Goal: Task Accomplishment & Management: Manage account settings

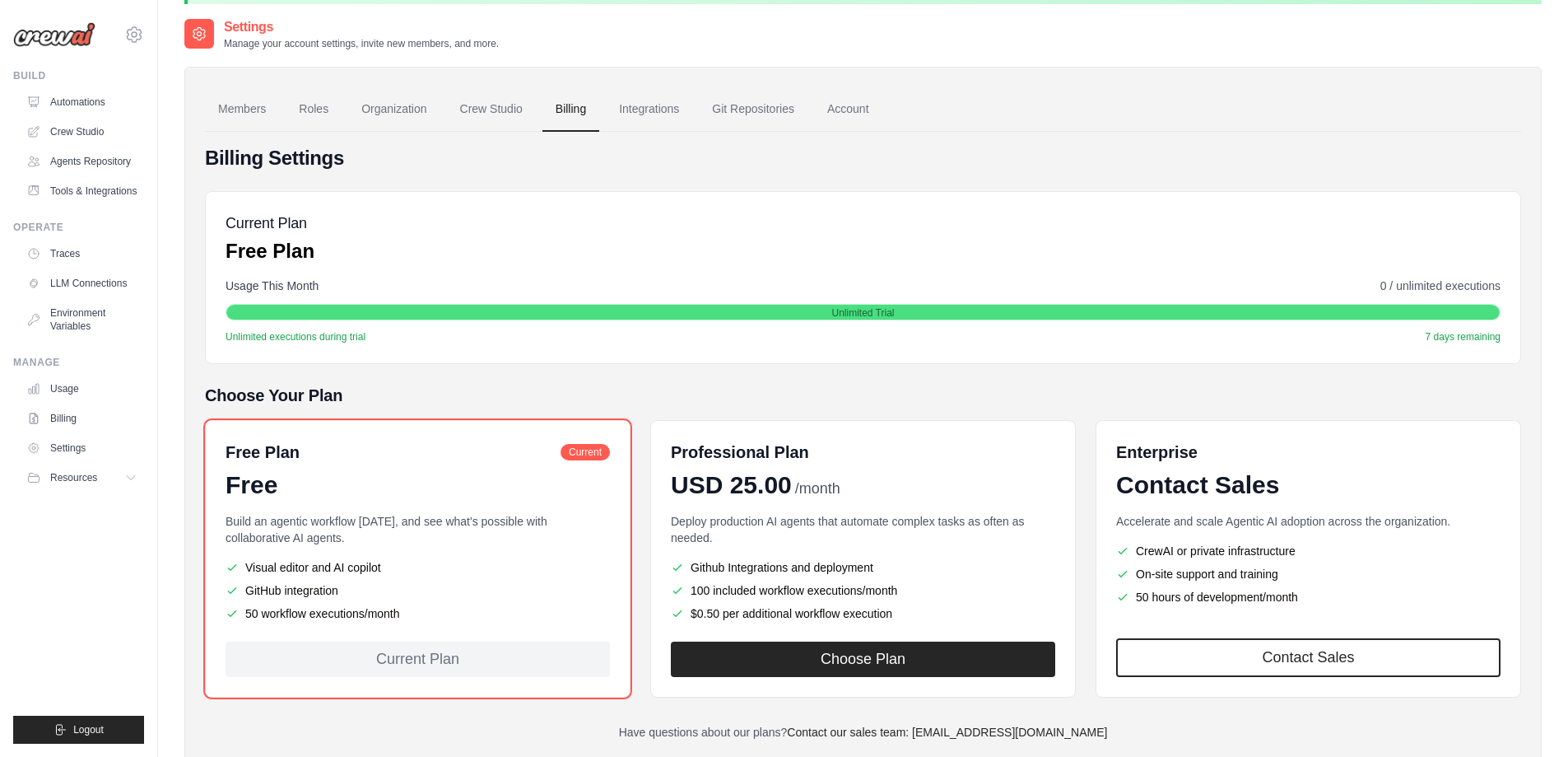
scroll to position [103, 0]
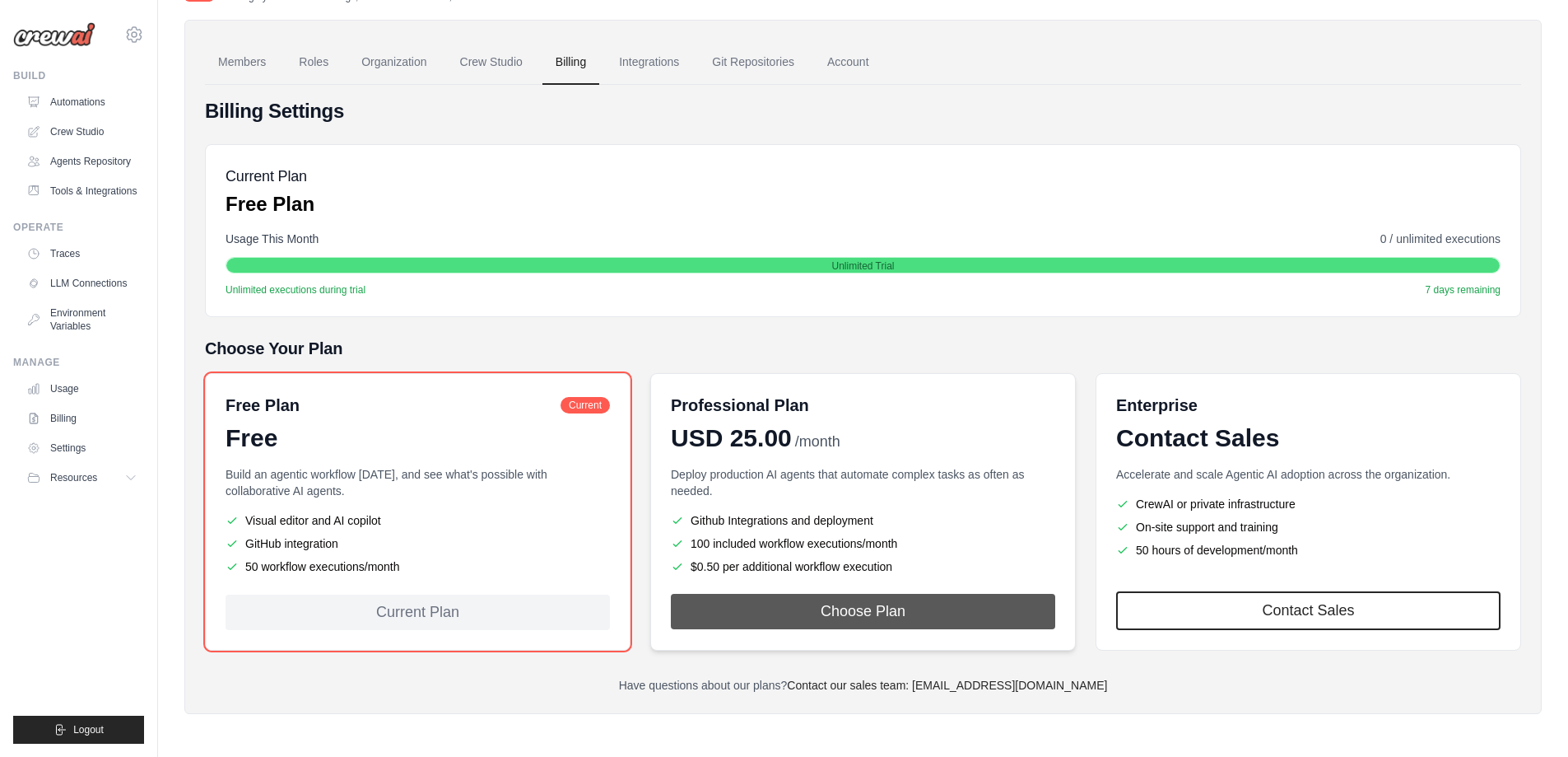
click at [923, 610] on button "Choose Plan" at bounding box center [863, 611] width 385 height 35
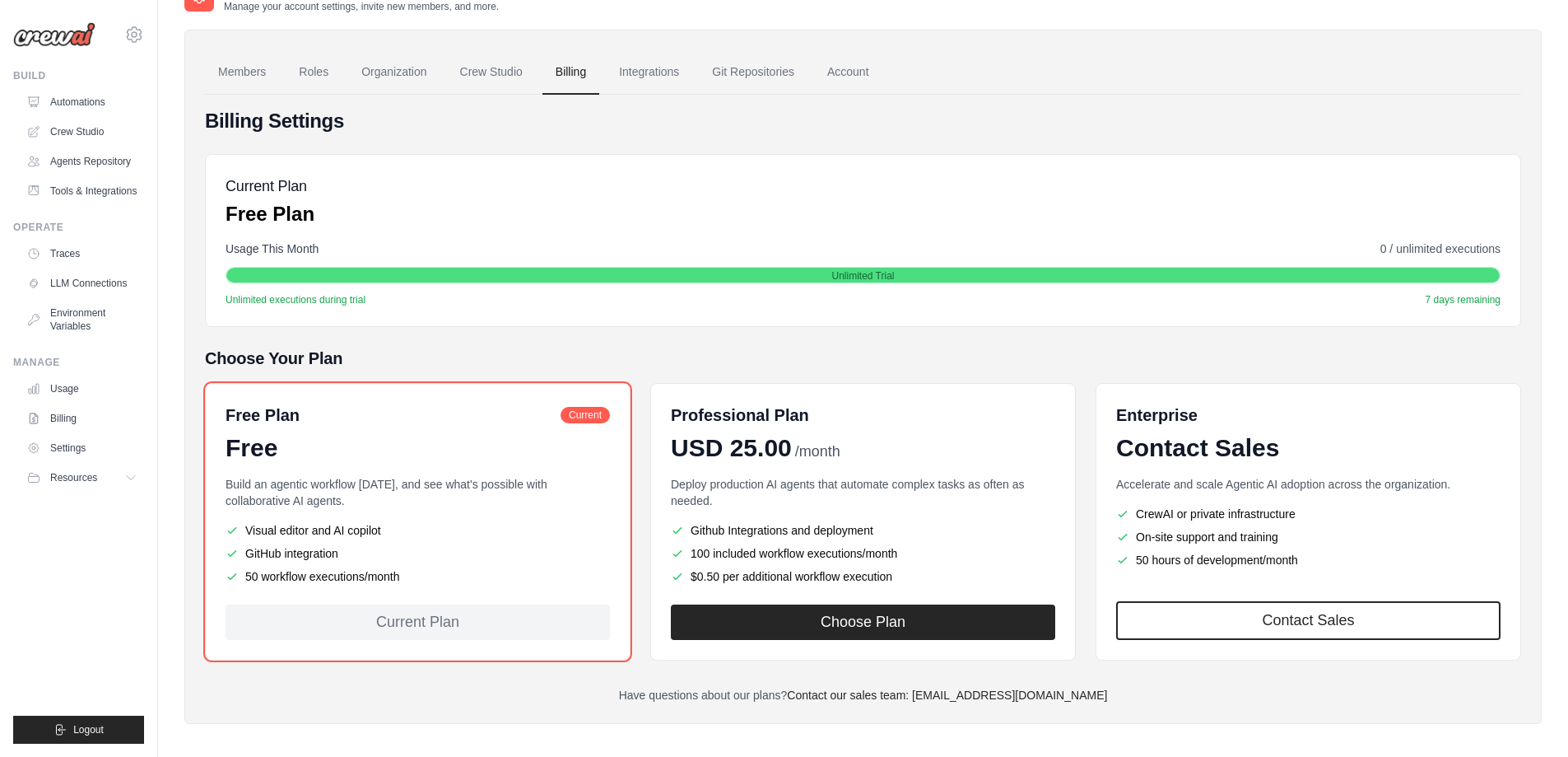
scroll to position [103, 0]
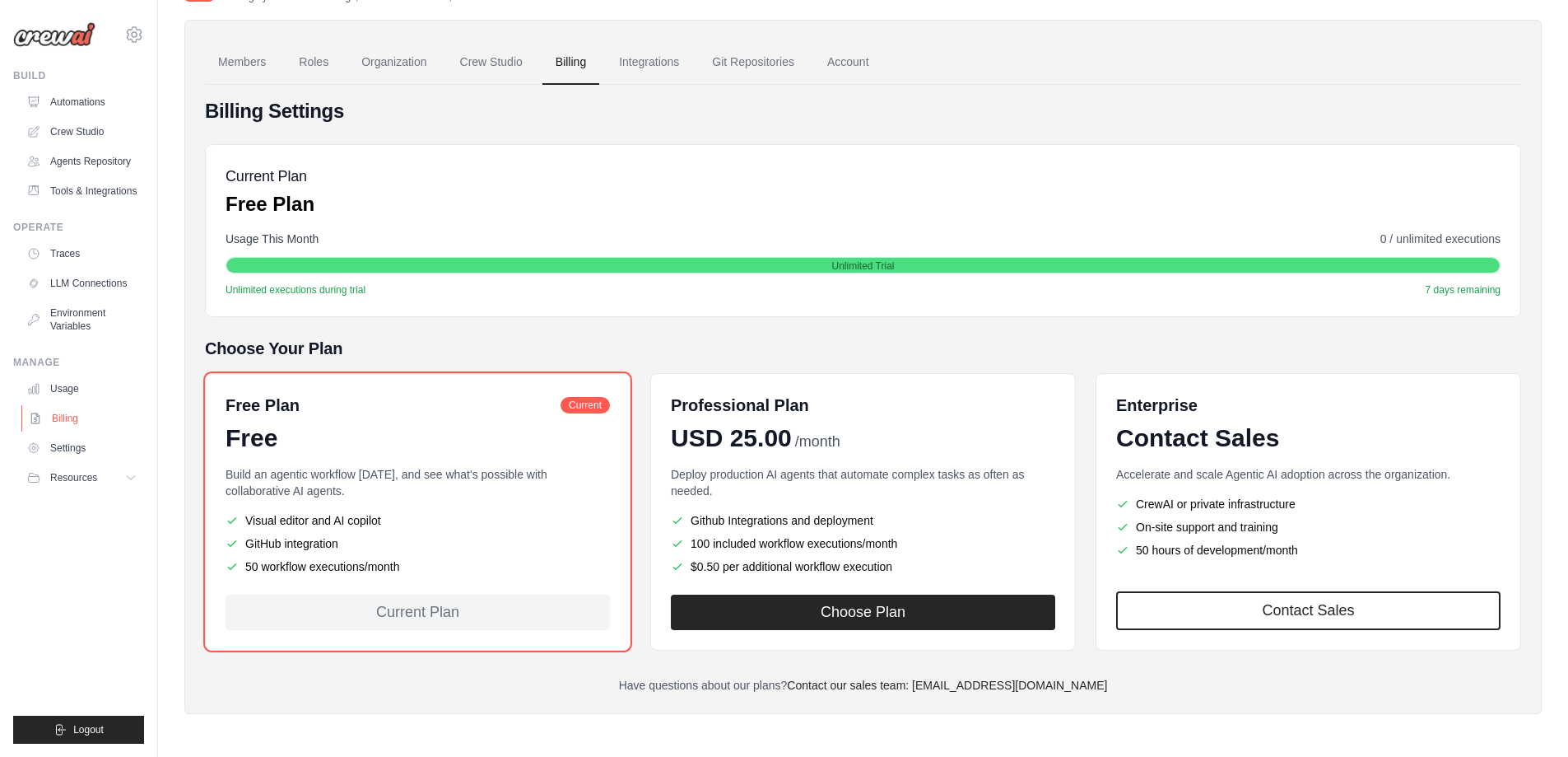
click at [87, 418] on link "Billing" at bounding box center [83, 418] width 124 height 26
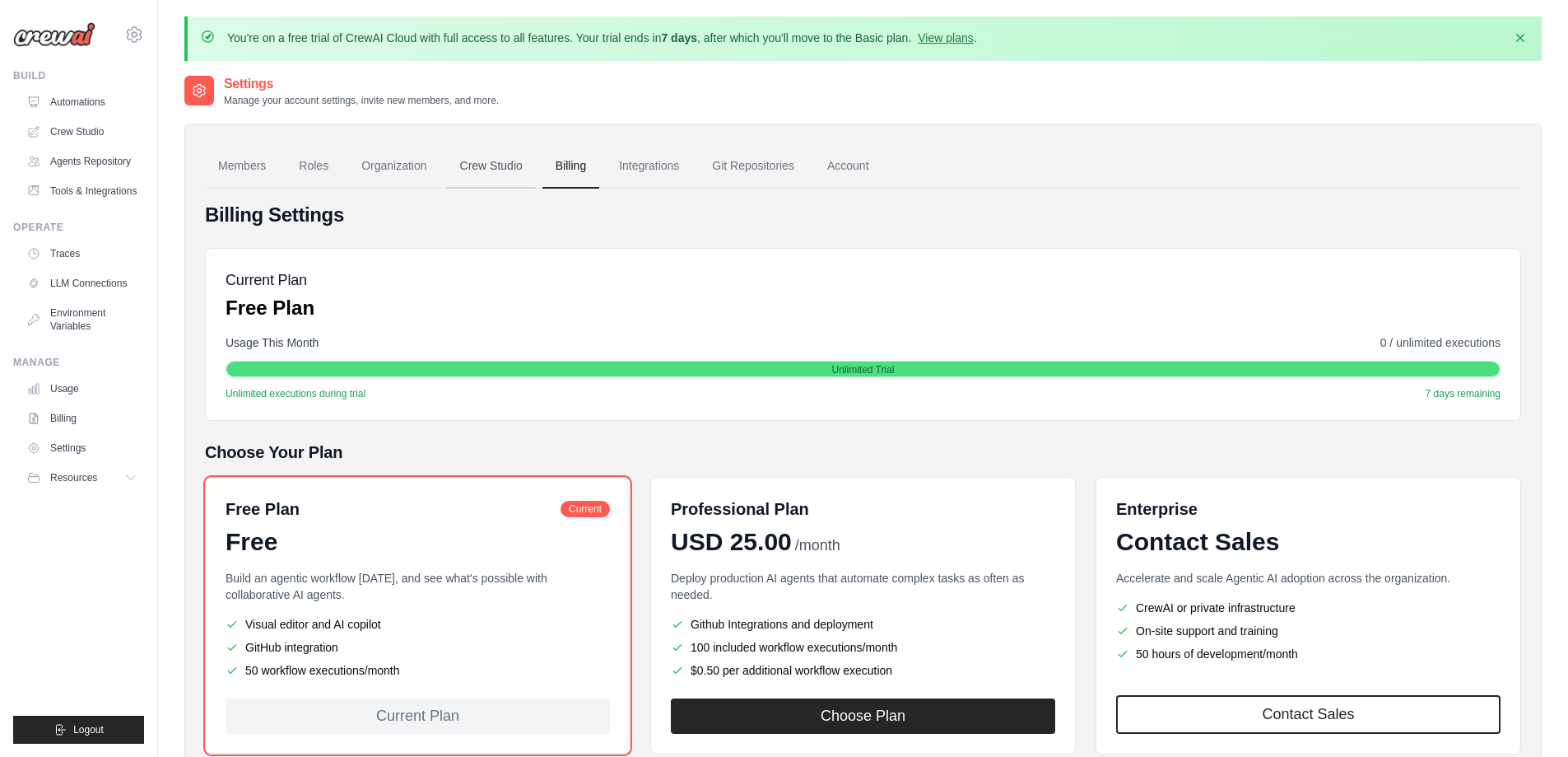
click at [501, 165] on link "Crew Studio" at bounding box center [492, 166] width 89 height 44
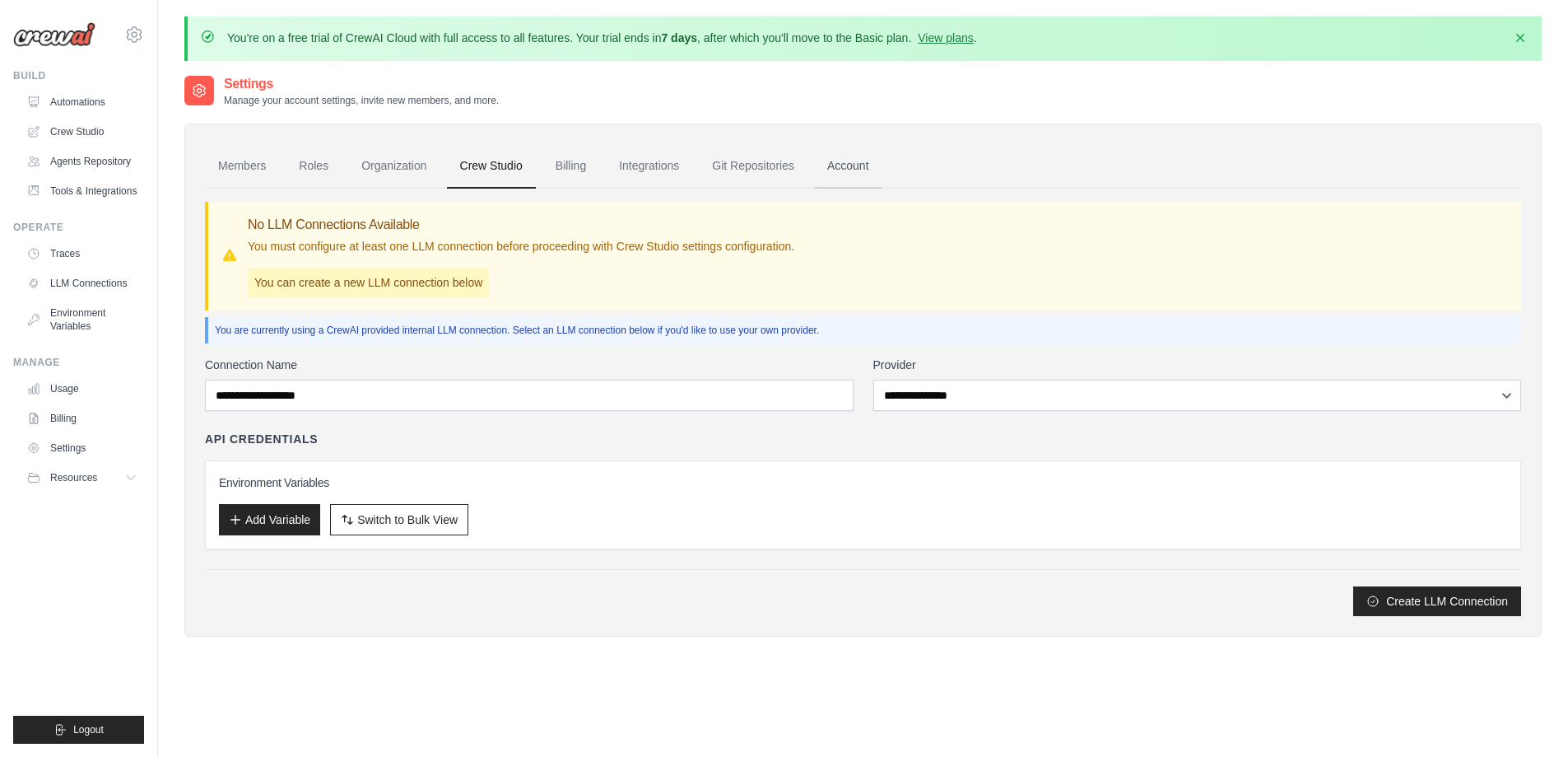
click at [873, 174] on link "Account" at bounding box center [848, 166] width 68 height 44
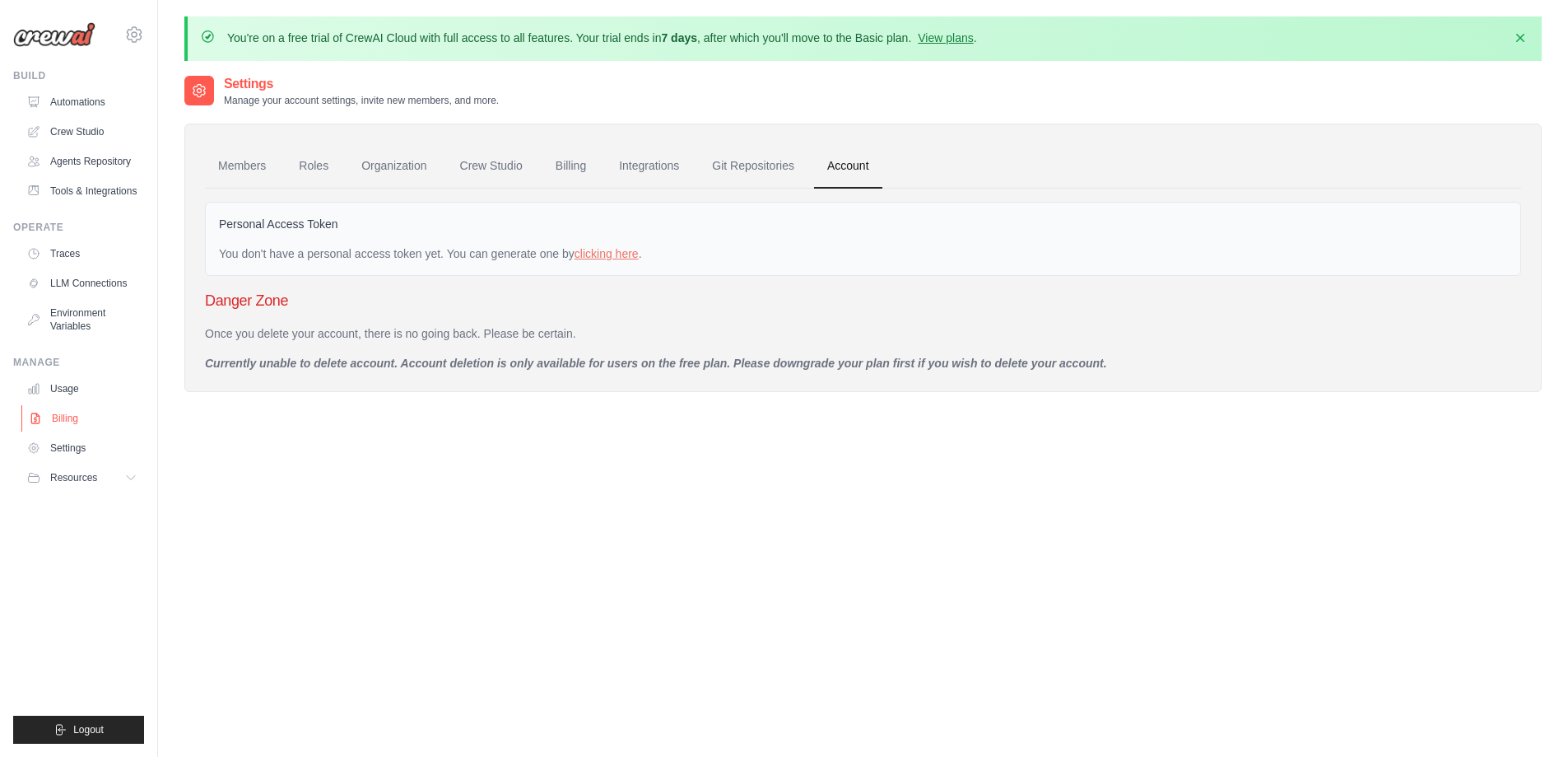
click at [80, 413] on link "Billing" at bounding box center [83, 418] width 124 height 26
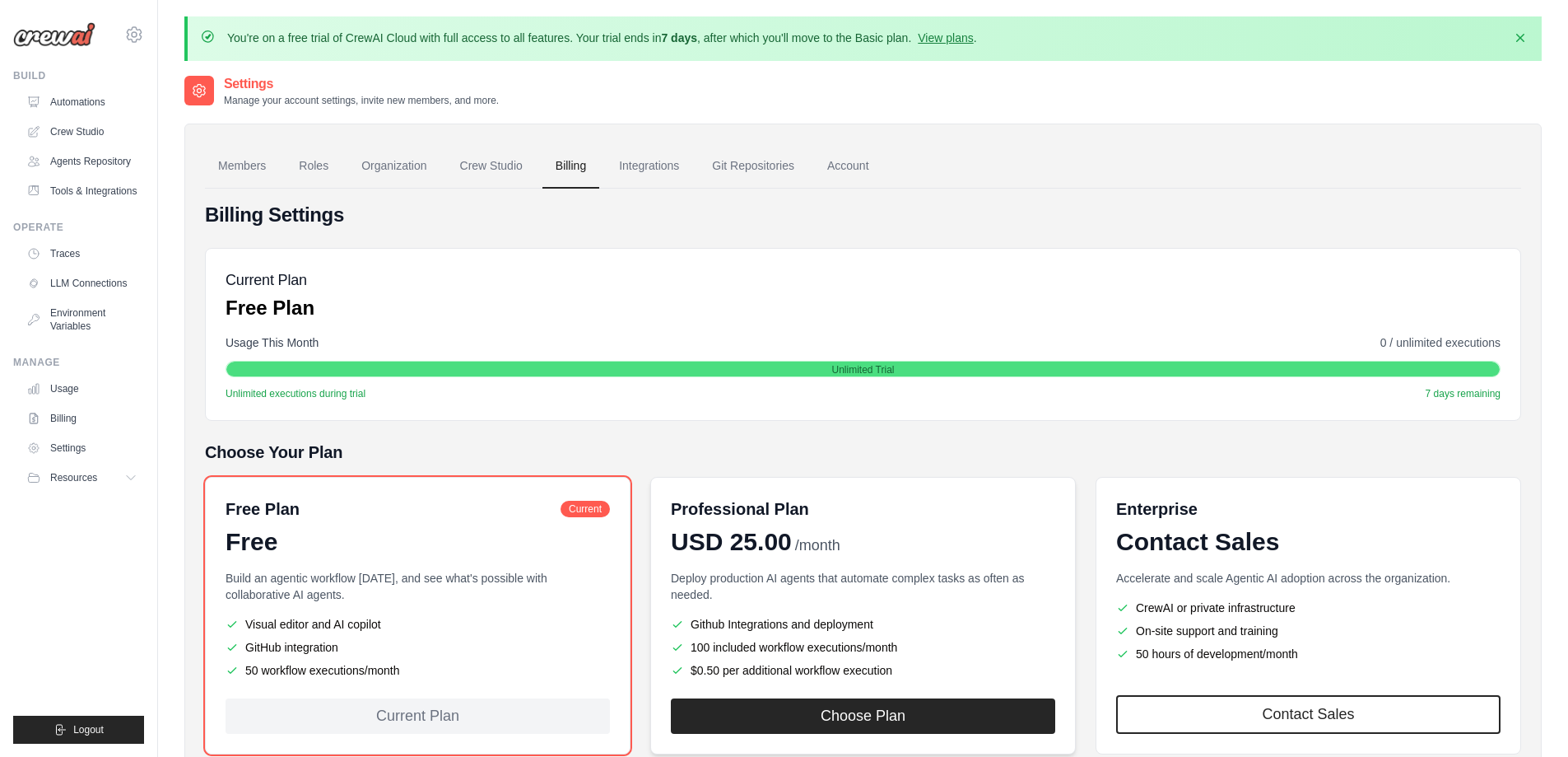
click at [834, 491] on div "Professional Plan USD 25.00 /month Deploy production AI agents that automate co…" at bounding box center [863, 615] width 426 height 278
click at [838, 512] on div "Professional Plan" at bounding box center [863, 508] width 385 height 23
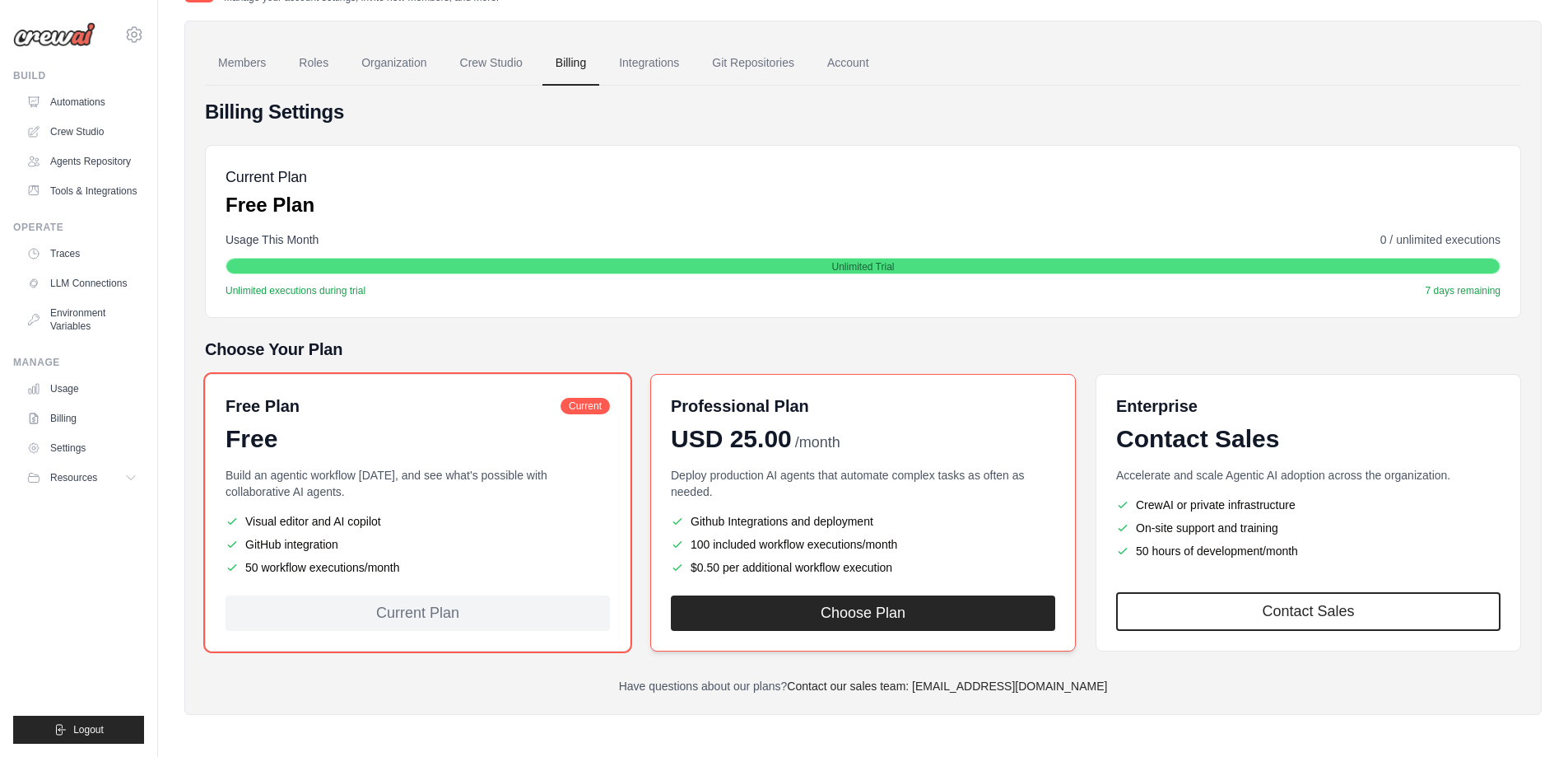
scroll to position [103, 0]
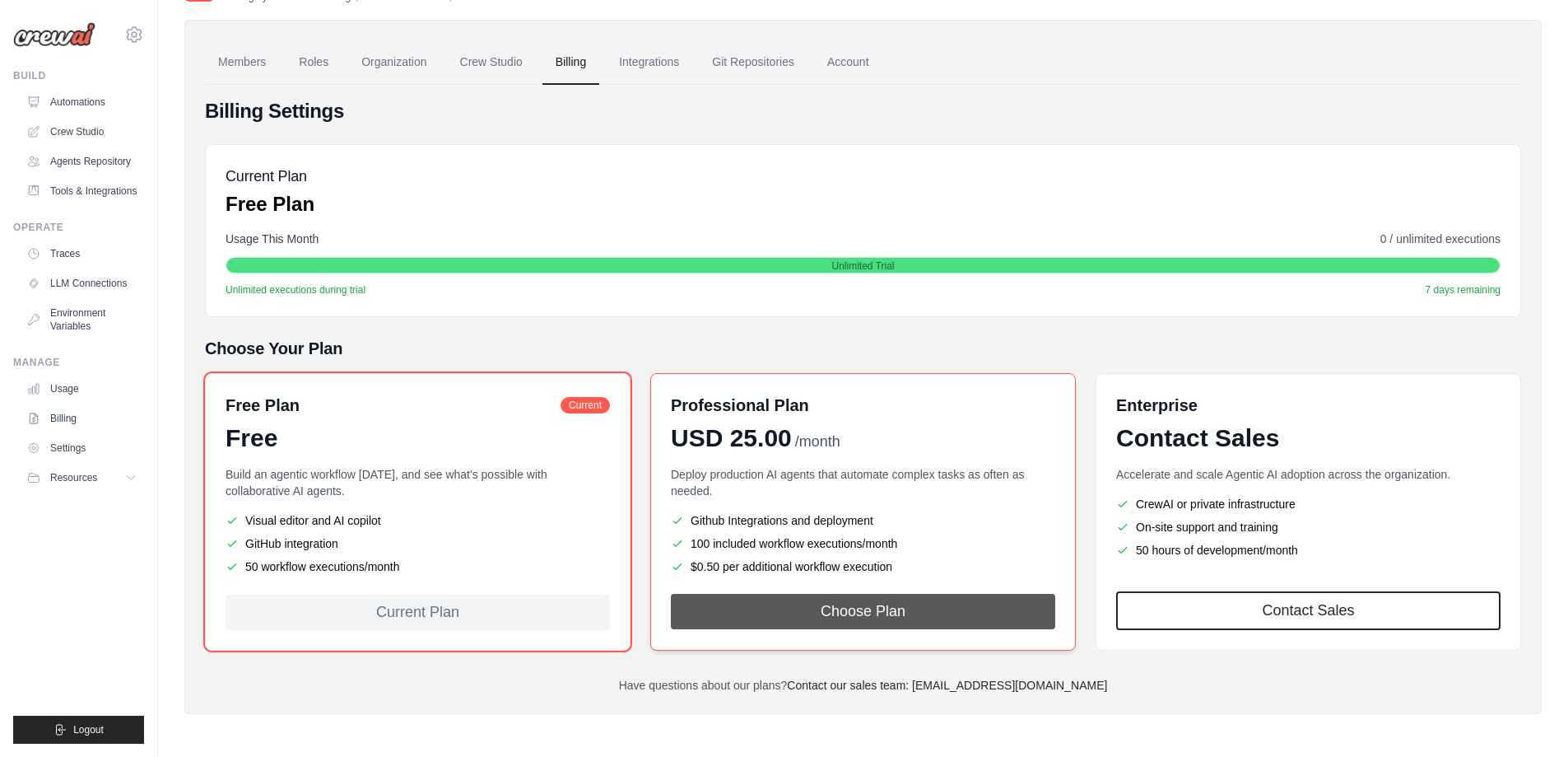
click at [907, 601] on button "Choose Plan" at bounding box center [863, 611] width 385 height 35
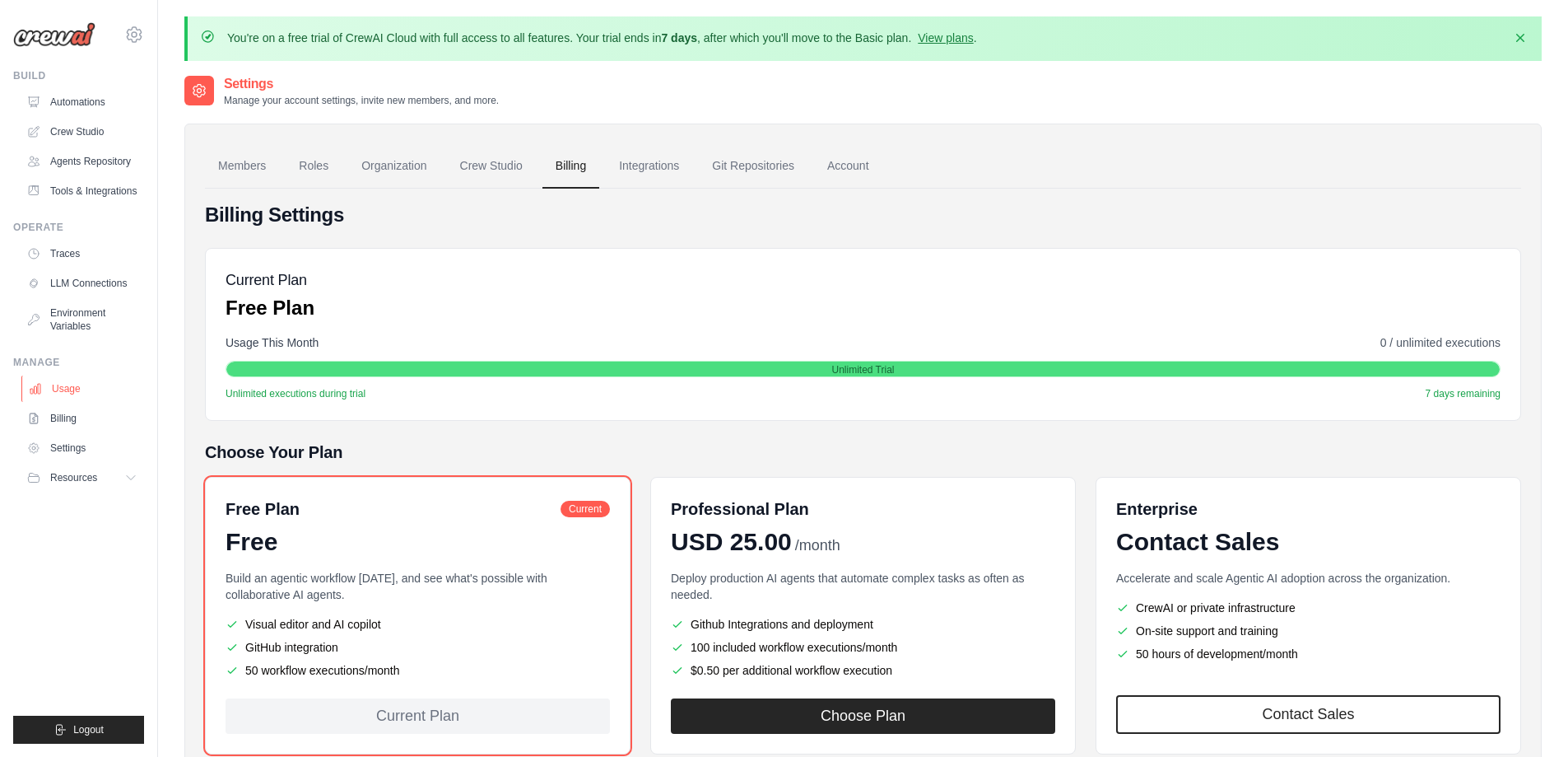
click at [76, 392] on link "Usage" at bounding box center [83, 388] width 124 height 26
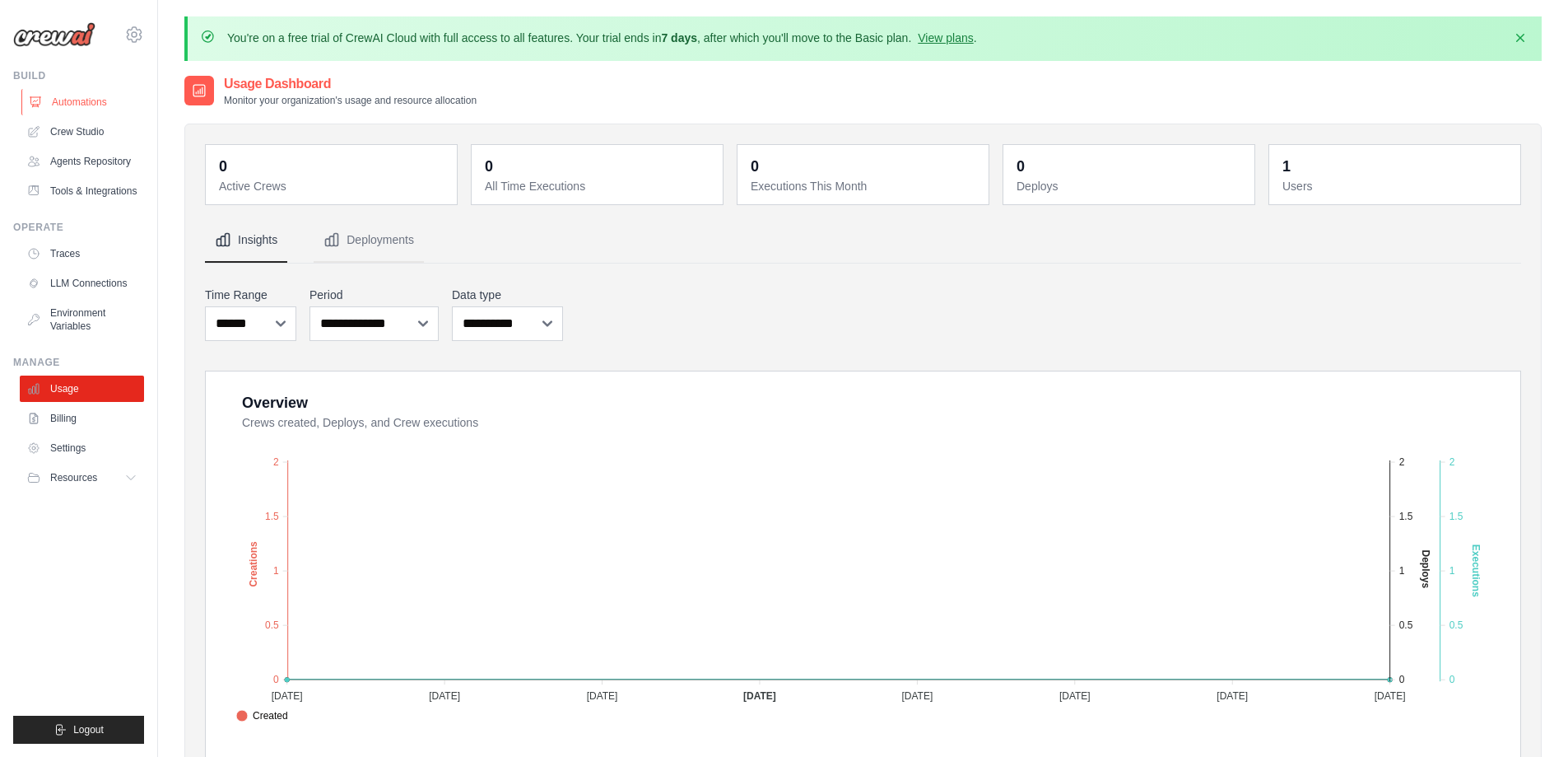
click at [94, 99] on link "Automations" at bounding box center [83, 102] width 124 height 26
